Goal: Find specific page/section: Find specific page/section

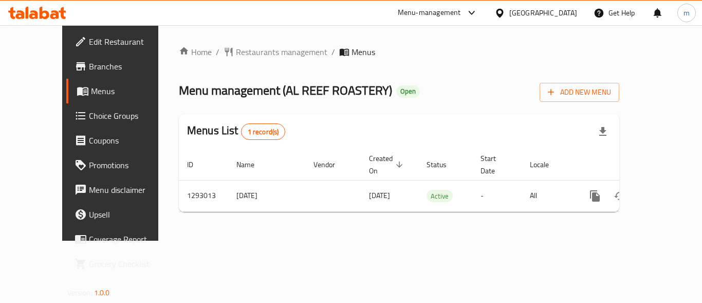
click at [91, 94] on span "Menus" at bounding box center [131, 91] width 80 height 12
click at [91, 91] on span "Menus" at bounding box center [131, 91] width 80 height 12
click at [236, 46] on span "Restaurants management" at bounding box center [281, 52] width 91 height 12
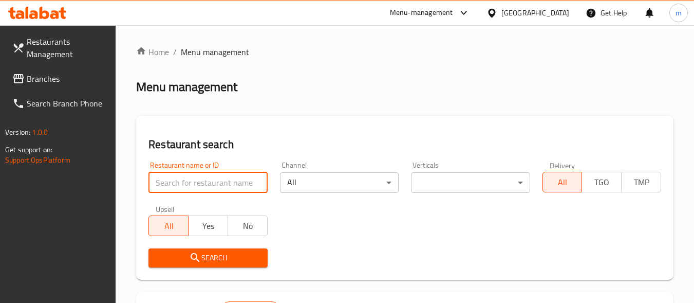
click at [219, 180] on input "search" at bounding box center [208, 182] width 119 height 21
paste input "699253"
type input "699253"
click button "Search" at bounding box center [208, 257] width 119 height 19
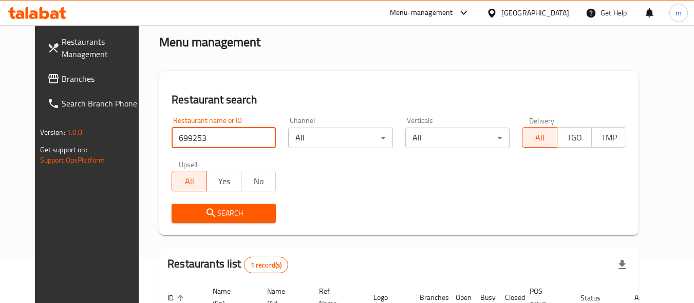
scroll to position [44, 0]
click at [66, 80] on span "Branches" at bounding box center [102, 78] width 81 height 12
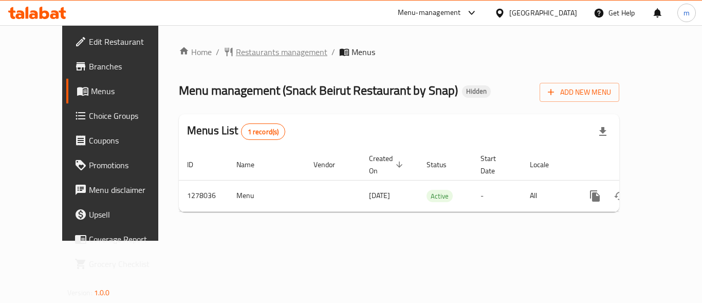
click at [236, 51] on span "Restaurants management" at bounding box center [281, 52] width 91 height 12
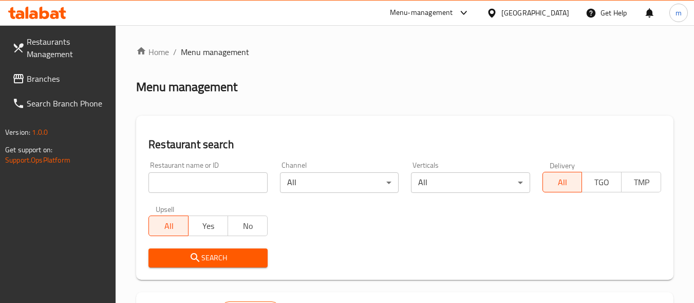
click at [204, 181] on input "search" at bounding box center [208, 182] width 119 height 21
paste input "692789"
type input "692789"
click at [224, 258] on span "Search" at bounding box center [208, 257] width 102 height 13
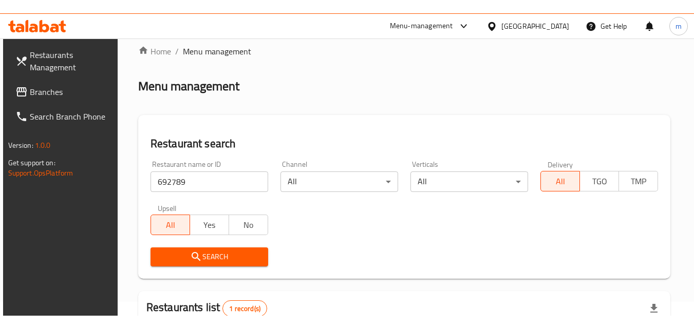
scroll to position [2, 0]
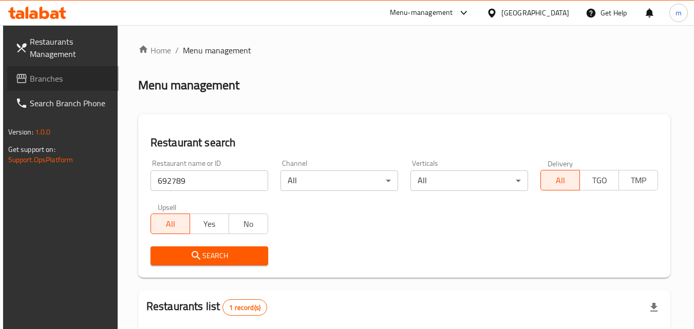
click at [60, 81] on span "Branches" at bounding box center [70, 78] width 81 height 12
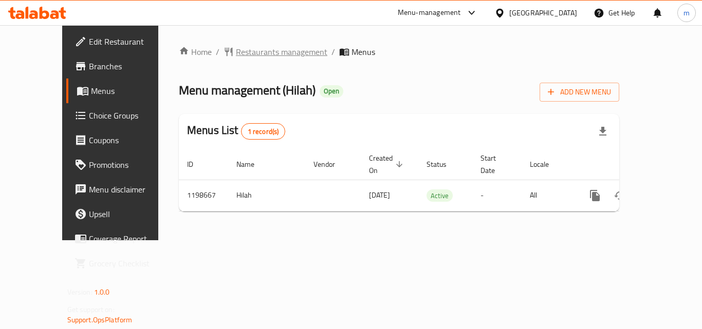
click at [245, 58] on span "Restaurants management" at bounding box center [281, 52] width 91 height 12
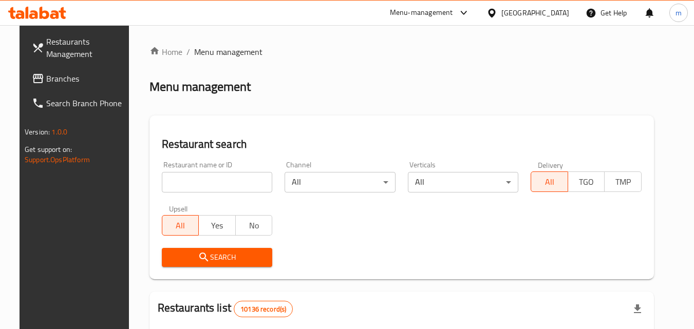
click at [210, 179] on input "search" at bounding box center [217, 182] width 111 height 21
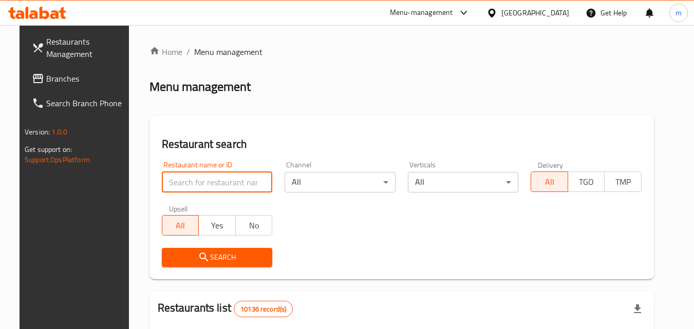
paste input "668181"
type input "668181"
click button "Search" at bounding box center [217, 257] width 111 height 19
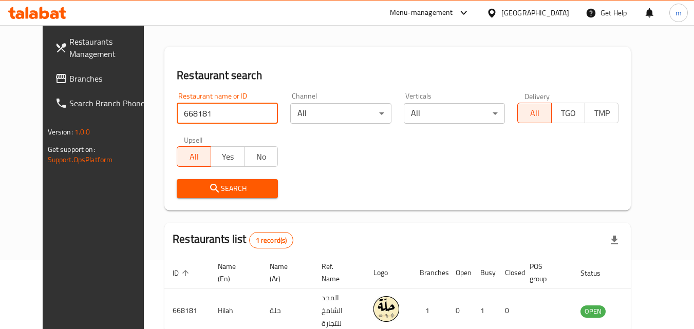
scroll to position [120, 0]
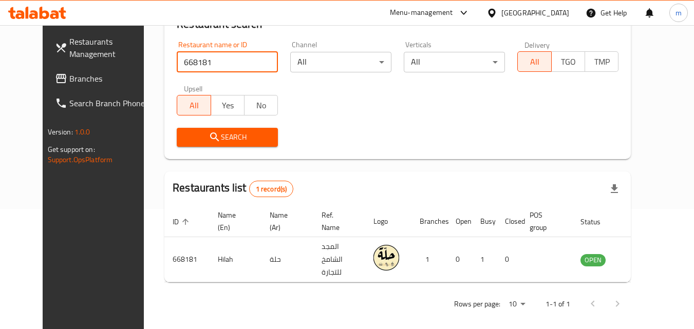
click at [69, 83] on span "Branches" at bounding box center [109, 78] width 81 height 12
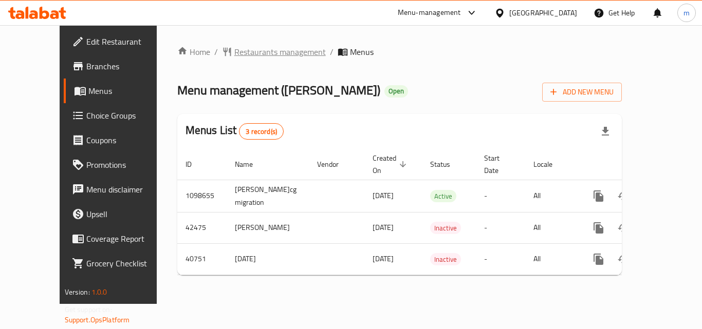
click at [242, 49] on span "Restaurants management" at bounding box center [279, 52] width 91 height 12
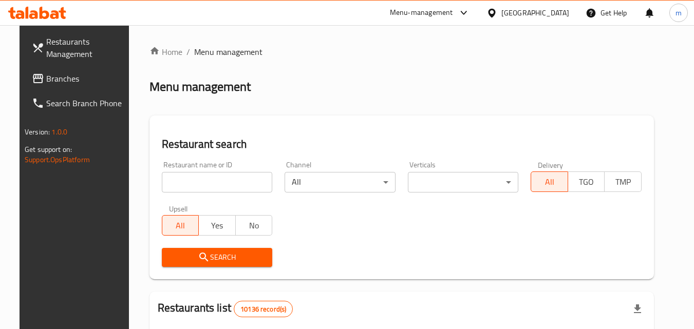
click at [234, 181] on input "search" at bounding box center [217, 182] width 111 height 21
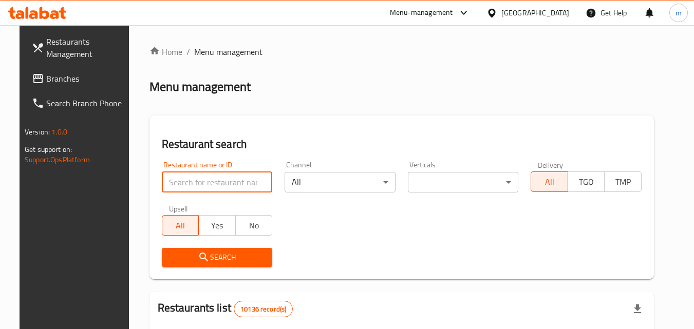
paste input "21179"
type input "21179"
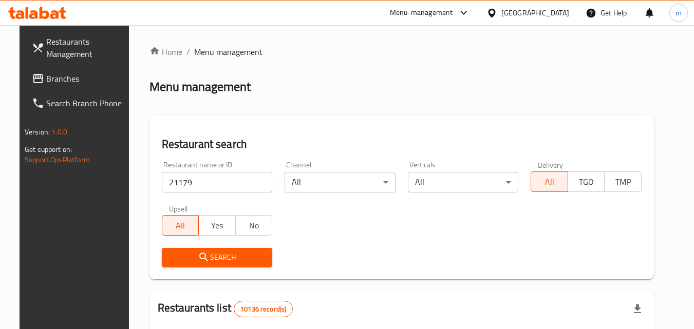
click at [175, 249] on button "Search" at bounding box center [217, 257] width 111 height 19
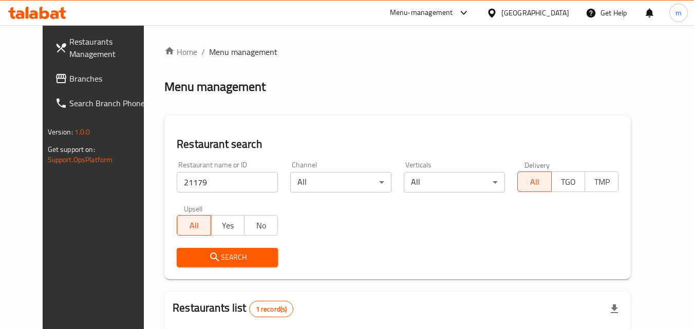
click at [69, 74] on span "Branches" at bounding box center [109, 78] width 81 height 12
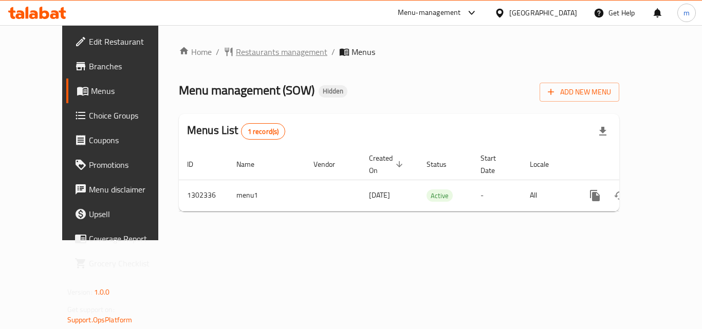
click at [241, 51] on span "Restaurants management" at bounding box center [281, 52] width 91 height 12
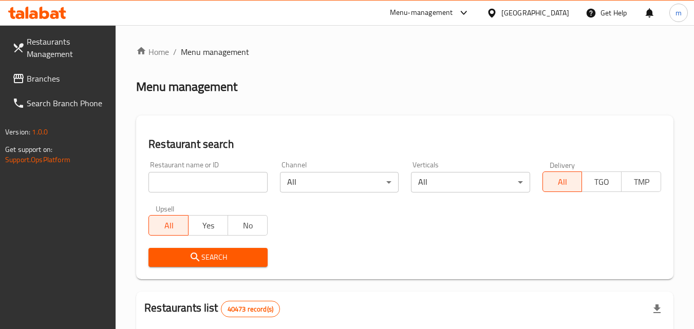
click at [211, 180] on input "search" at bounding box center [208, 182] width 119 height 21
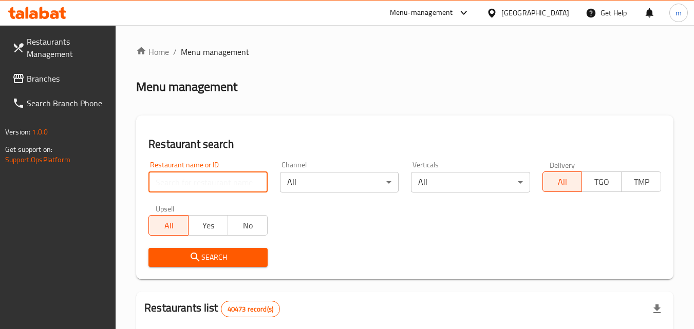
paste input "/702335/"
click at [158, 189] on input "/702335" at bounding box center [208, 182] width 119 height 21
type input "702335"
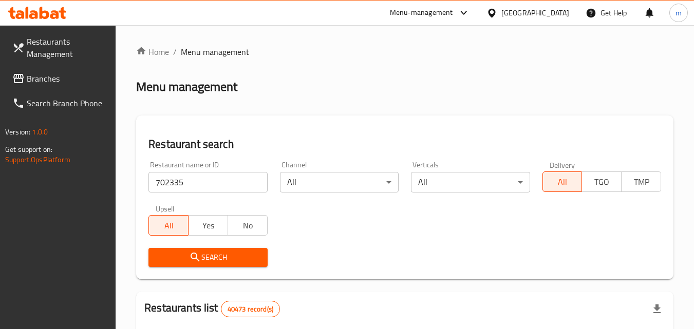
click at [225, 184] on input "702335" at bounding box center [208, 182] width 119 height 21
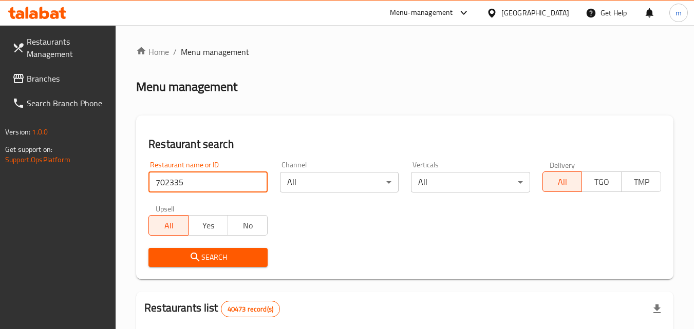
click at [63, 78] on span "Branches" at bounding box center [67, 78] width 81 height 12
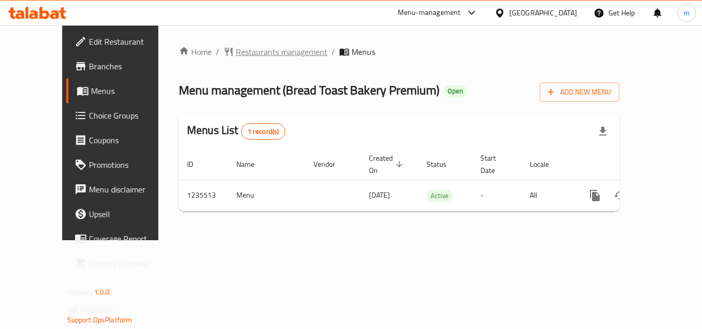
click at [236, 50] on span "Restaurants management" at bounding box center [281, 52] width 91 height 12
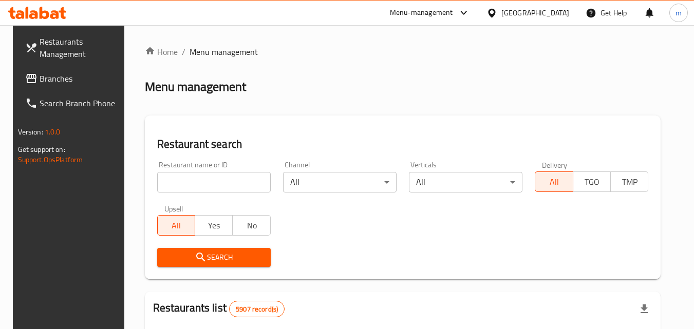
drag, startPoint x: 204, startPoint y: 181, endPoint x: 195, endPoint y: 181, distance: 8.7
click at [204, 181] on input "search" at bounding box center [214, 182] width 114 height 21
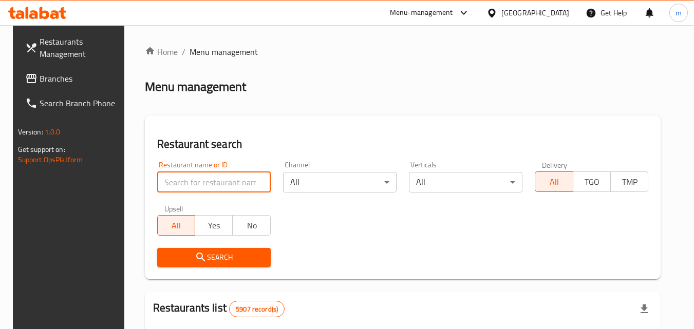
paste input "678744"
type input "678744"
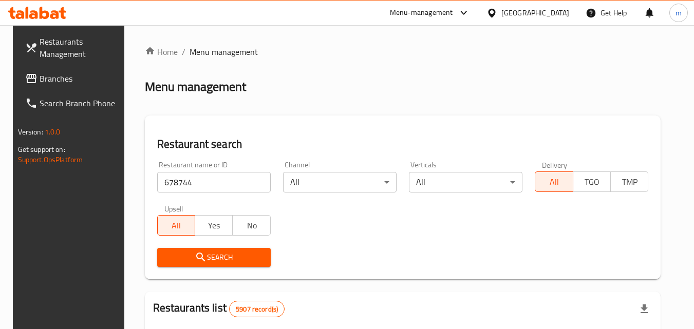
click at [223, 260] on span "Search" at bounding box center [214, 257] width 97 height 13
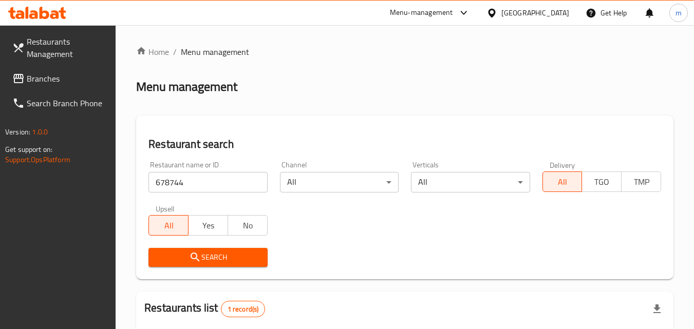
scroll to position [129, 0]
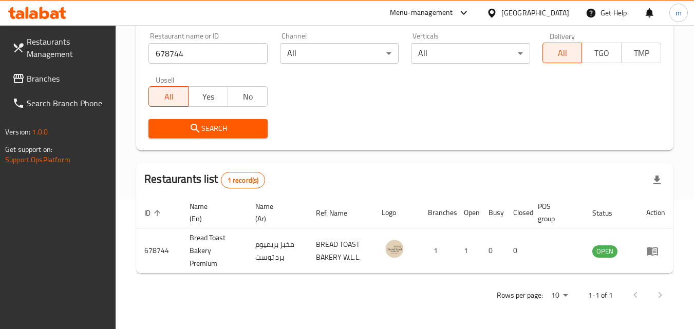
click at [78, 275] on div "Restaurants Management Branches Search Branch Phone Version: 1.0.0 Get support …" at bounding box center [58, 189] width 116 height 329
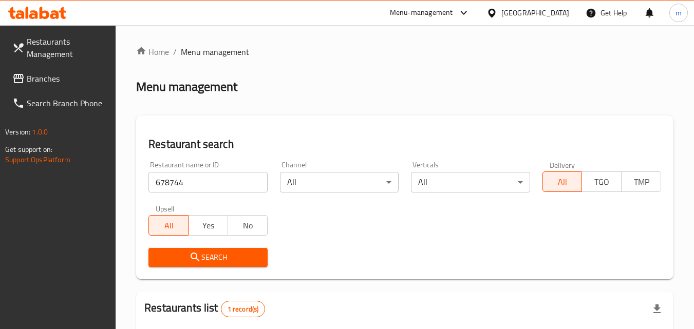
click at [39, 72] on span "Branches" at bounding box center [67, 78] width 81 height 12
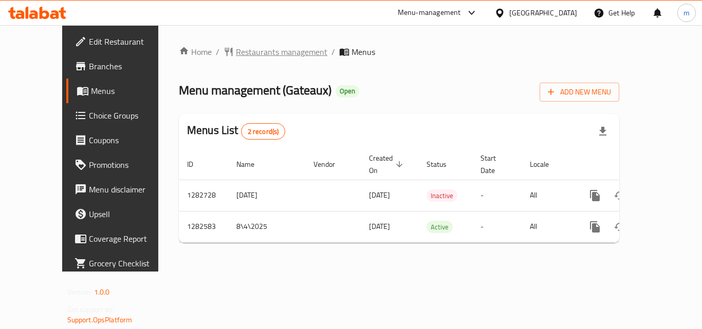
click at [236, 54] on span "Restaurants management" at bounding box center [281, 52] width 91 height 12
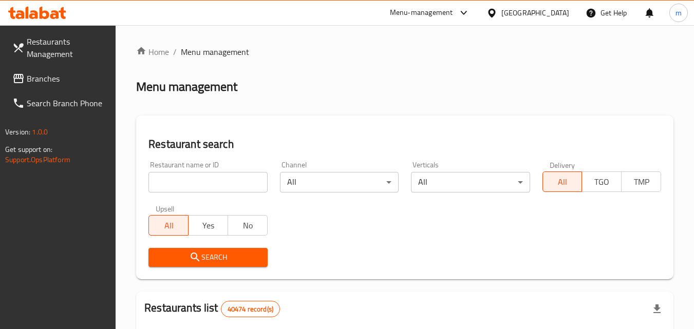
click at [212, 188] on input "search" at bounding box center [208, 182] width 119 height 21
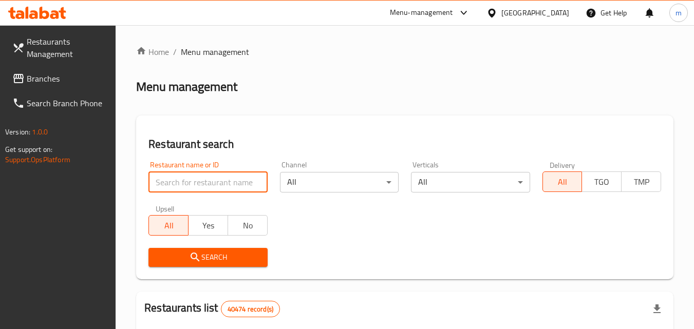
paste input "694885"
type input "694885"
click button "Search" at bounding box center [208, 257] width 119 height 19
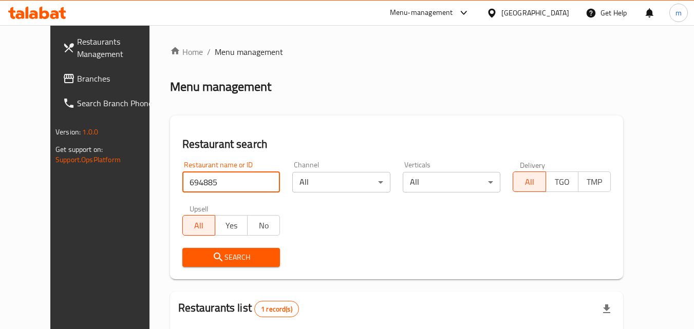
click at [77, 75] on span "Branches" at bounding box center [117, 78] width 81 height 12
